Goal: Complete application form

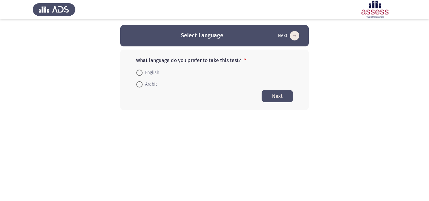
click at [142, 72] on span at bounding box center [139, 73] width 6 height 6
click at [142, 72] on input "English" at bounding box center [139, 73] width 6 height 6
radio input "true"
click at [268, 100] on button "Next" at bounding box center [277, 96] width 31 height 12
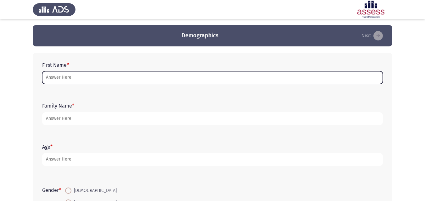
click at [121, 80] on input "First Name *" at bounding box center [212, 77] width 340 height 13
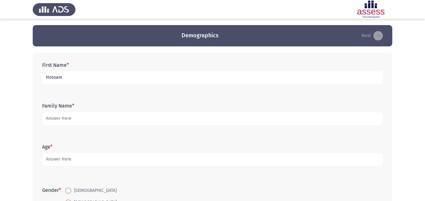
type input "Hossam"
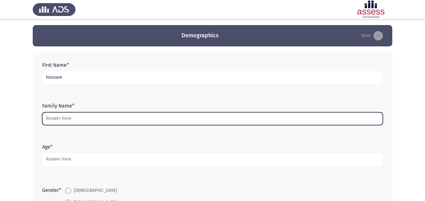
click at [81, 117] on input "Family Name *" at bounding box center [212, 119] width 340 height 13
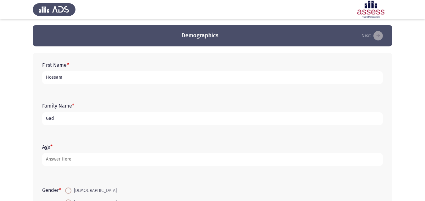
type input "Gad"
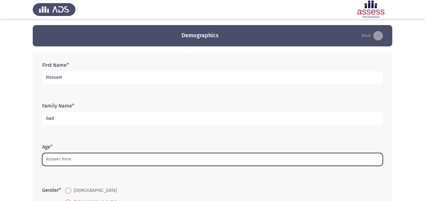
click at [62, 159] on input "Age *" at bounding box center [212, 159] width 340 height 13
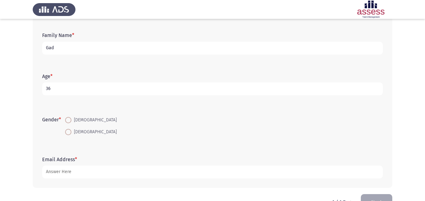
scroll to position [75, 0]
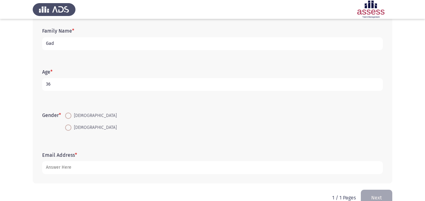
type input "36"
click at [71, 116] on span at bounding box center [68, 116] width 6 height 6
click at [71, 116] on input "[DEMOGRAPHIC_DATA]" at bounding box center [68, 116] width 6 height 6
radio input "true"
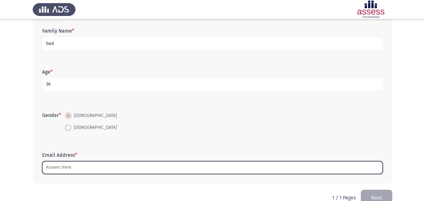
click at [66, 167] on input "Email Address *" at bounding box center [212, 168] width 340 height 13
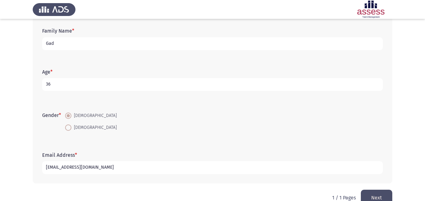
type input "[EMAIL_ADDRESS][DOMAIN_NAME]"
click at [377, 195] on button "Next" at bounding box center [375, 198] width 31 height 16
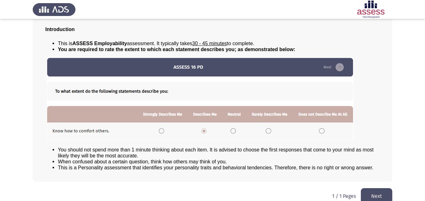
scroll to position [48, 0]
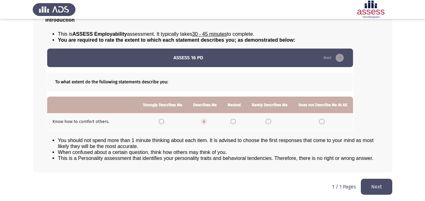
click at [382, 185] on button "Next" at bounding box center [375, 187] width 31 height 16
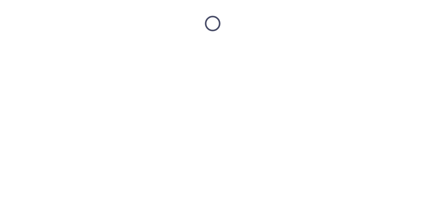
scroll to position [0, 0]
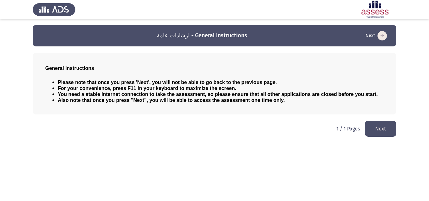
click at [376, 129] on button "Next" at bounding box center [380, 129] width 31 height 16
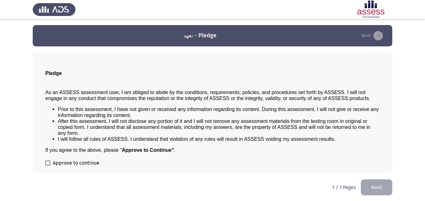
scroll to position [1, 0]
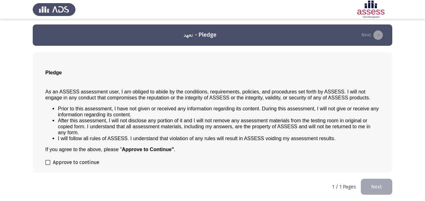
click at [44, 156] on div "Pledge As an ASSESS assessment user, I am obliged to abide by the conditions, r…" at bounding box center [212, 112] width 359 height 121
click at [47, 163] on span at bounding box center [47, 162] width 5 height 5
click at [47, 165] on input "Approve to continue" at bounding box center [47, 165] width 0 height 0
checkbox input "true"
click at [370, 184] on button "Next" at bounding box center [375, 187] width 31 height 16
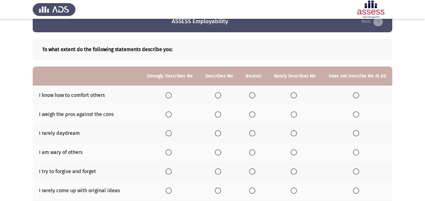
scroll to position [15, 0]
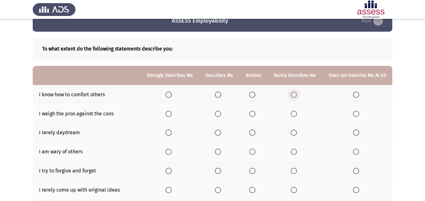
click at [295, 95] on span "Select an option" at bounding box center [293, 95] width 6 height 6
click at [295, 95] on input "Select an option" at bounding box center [293, 95] width 6 height 6
click at [221, 115] on span "Select an option" at bounding box center [218, 114] width 6 height 6
click at [221, 115] on input "Select an option" at bounding box center [218, 114] width 6 height 6
drag, startPoint x: 297, startPoint y: 133, endPoint x: 221, endPoint y: 153, distance: 78.7
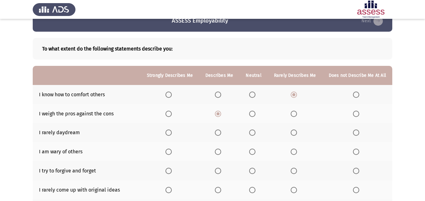
click at [221, 153] on tbody "I know how to comfort others I weigh the pros against the cons I rarely daydrea…" at bounding box center [212, 183] width 359 height 196
click at [221, 153] on span "Select an option" at bounding box center [218, 152] width 6 height 6
click at [221, 153] on input "Select an option" at bounding box center [218, 152] width 6 height 6
click at [296, 134] on span "Select an option" at bounding box center [293, 133] width 6 height 6
click at [296, 134] on input "Select an option" at bounding box center [293, 133] width 6 height 6
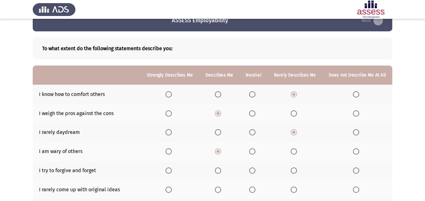
scroll to position [0, 0]
